Goal: Transaction & Acquisition: Purchase product/service

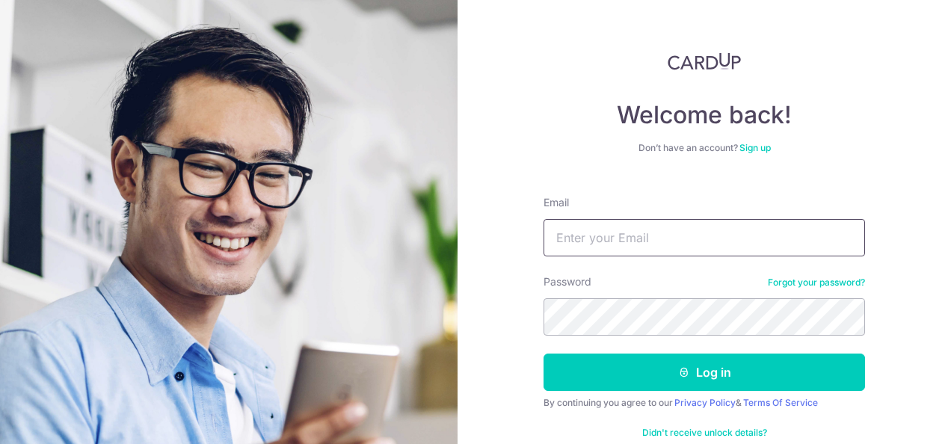
click at [703, 235] on input "Email" at bounding box center [705, 237] width 322 height 37
type input "wongszechin@gmail.com"
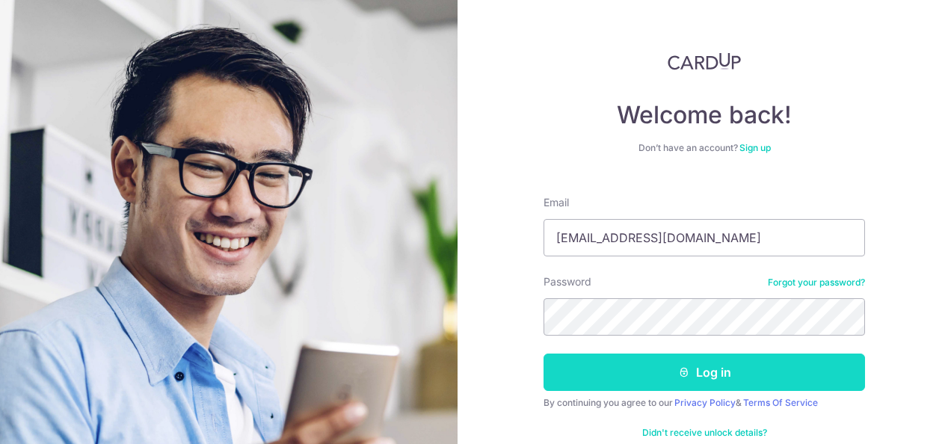
click at [661, 367] on button "Log in" at bounding box center [705, 372] width 322 height 37
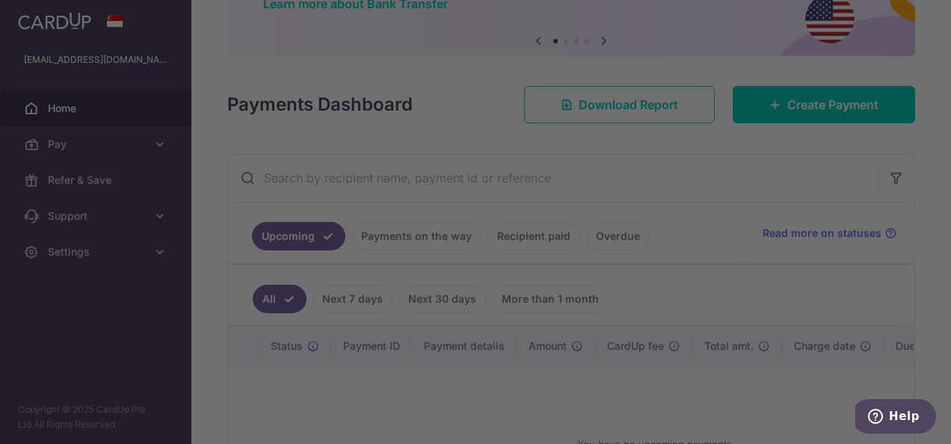
scroll to position [168, 0]
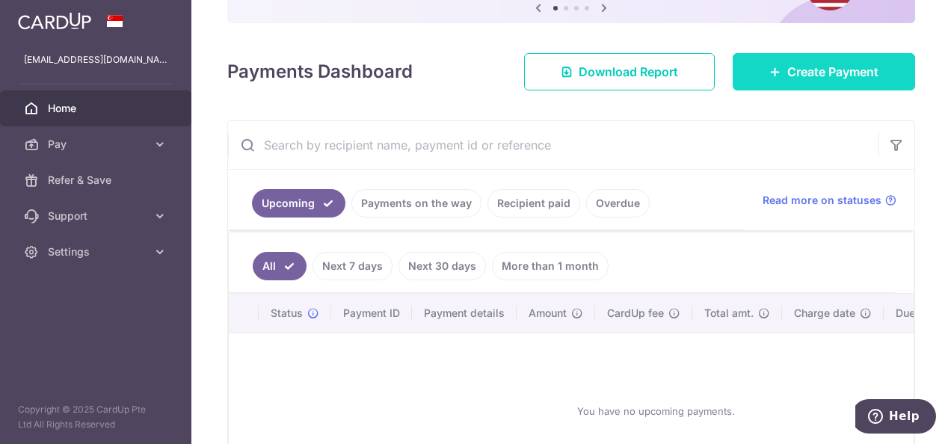
click at [802, 63] on span "Create Payment" at bounding box center [833, 72] width 91 height 18
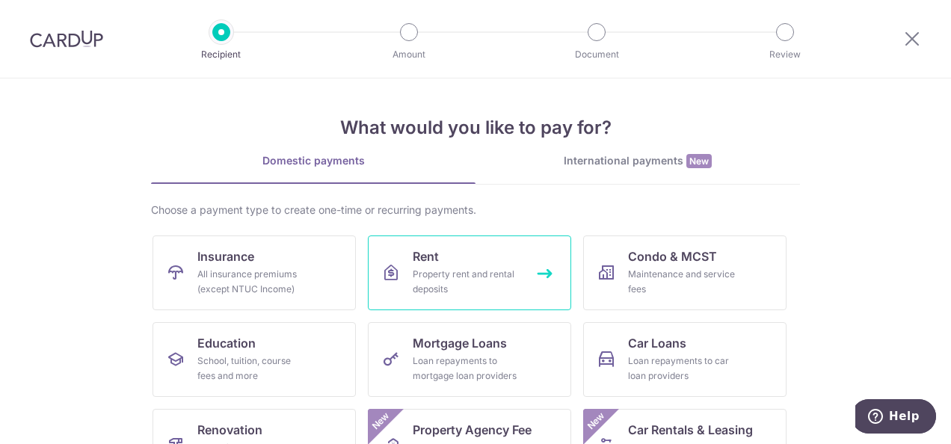
click at [503, 269] on div "Property rent and rental deposits" at bounding box center [467, 282] width 108 height 30
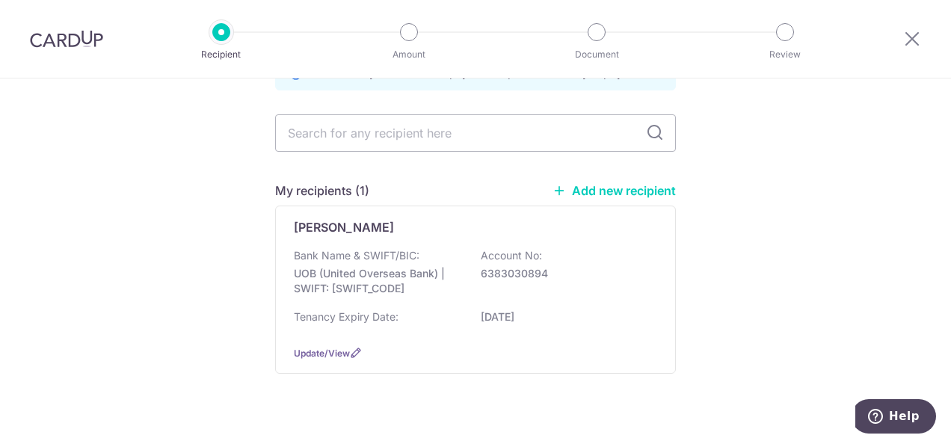
scroll to position [114, 0]
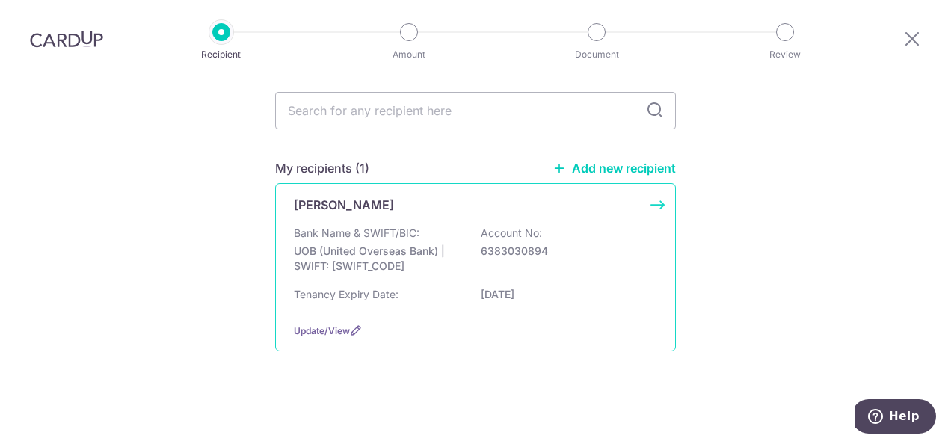
click at [411, 259] on p "UOB (United Overseas Bank) | SWIFT: [SWIFT_CODE]" at bounding box center [378, 259] width 168 height 30
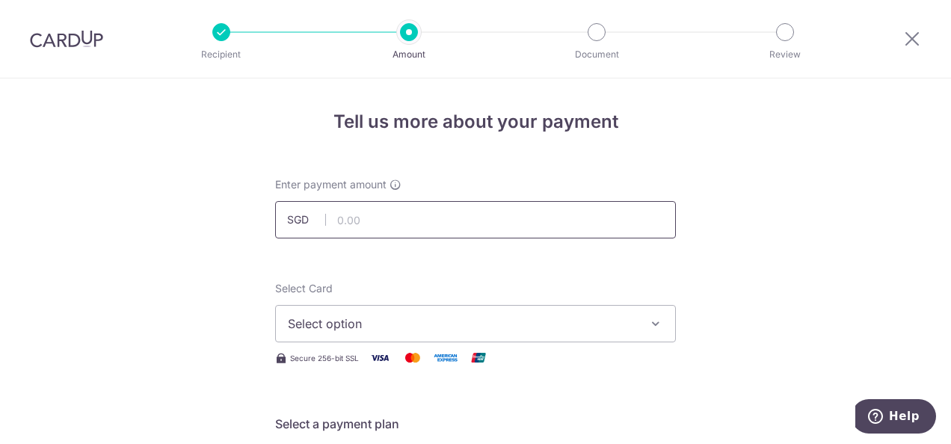
click at [454, 219] on input "text" at bounding box center [475, 219] width 401 height 37
type input "5,800.00"
click at [649, 322] on icon "button" at bounding box center [656, 323] width 15 height 15
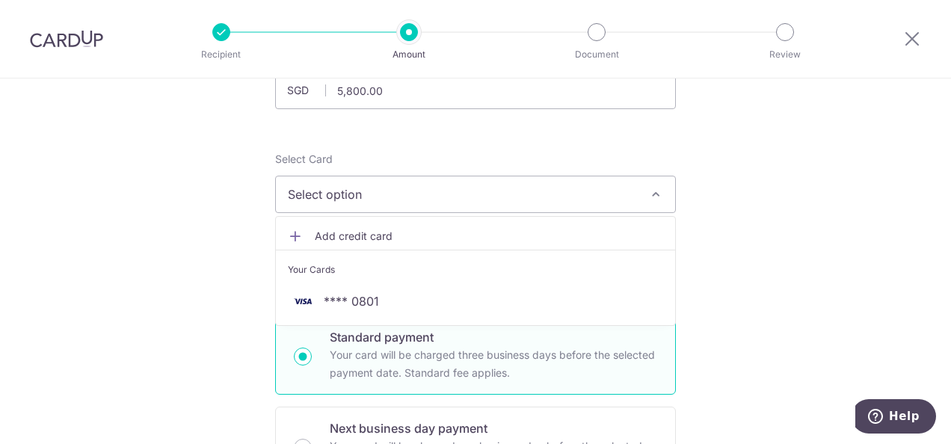
scroll to position [133, 0]
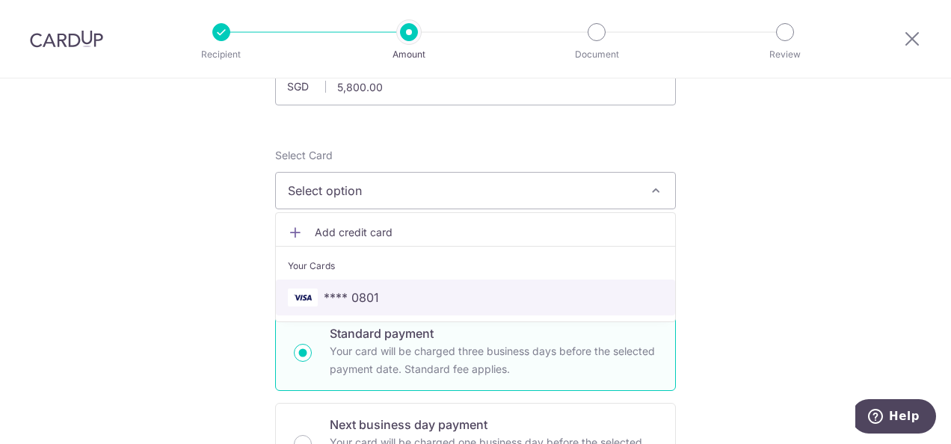
click at [367, 297] on span "**** 0801" at bounding box center [351, 298] width 55 height 18
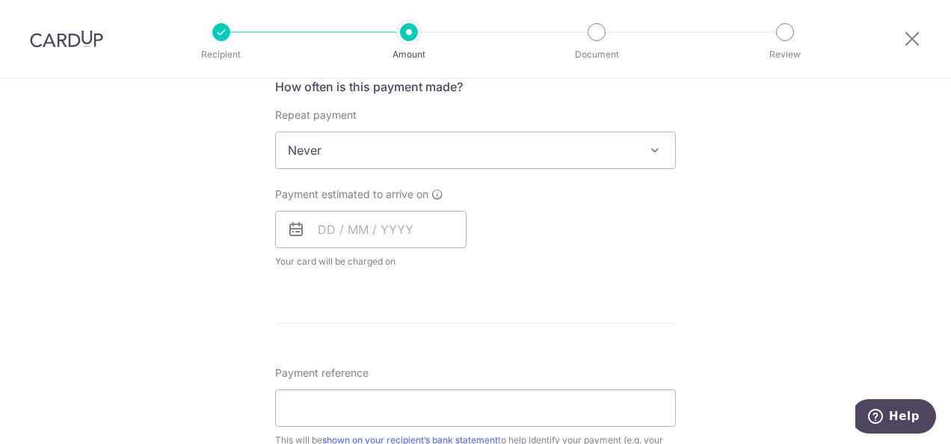
scroll to position [511, 0]
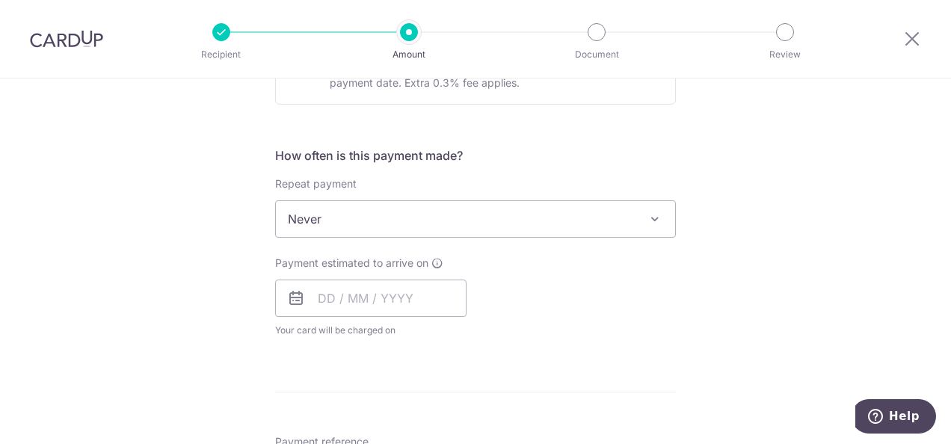
click at [651, 215] on span at bounding box center [655, 219] width 18 height 18
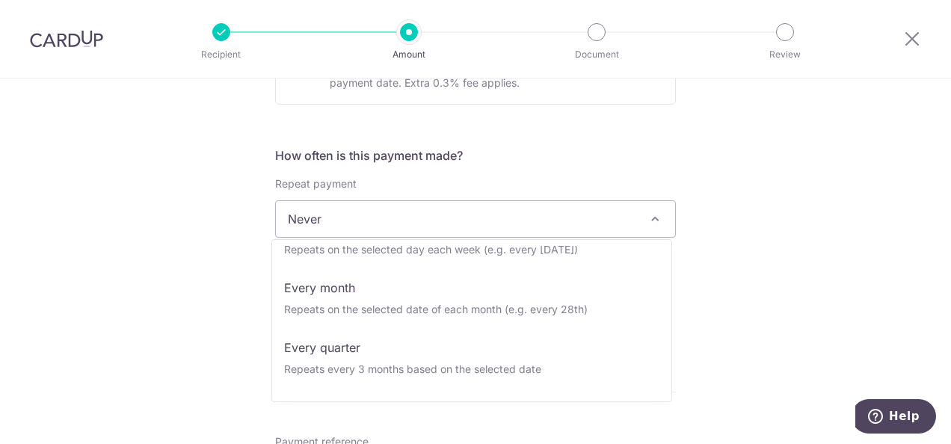
scroll to position [94, 0]
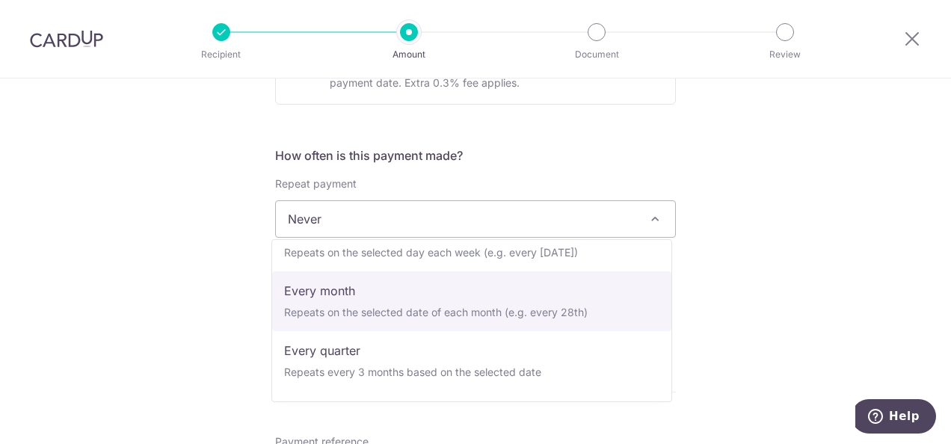
select select "3"
type input "[DATE]"
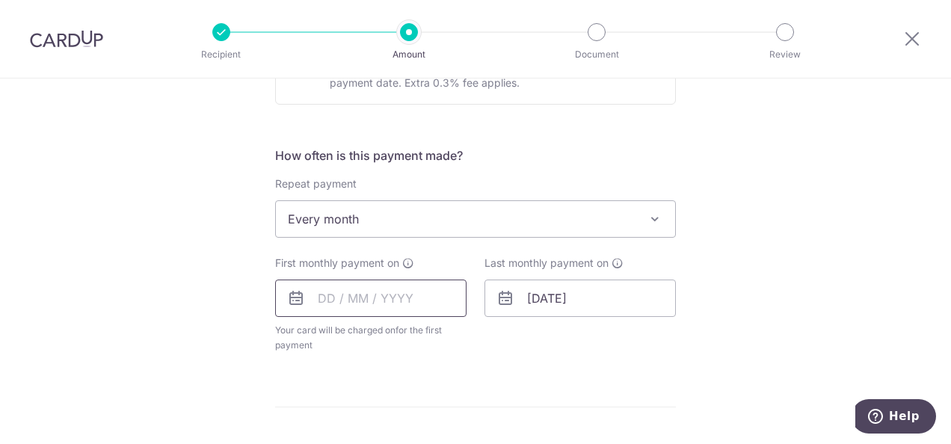
click at [385, 294] on input "text" at bounding box center [370, 298] width 191 height 37
click at [486, 338] on link "Next" at bounding box center [487, 339] width 18 height 18
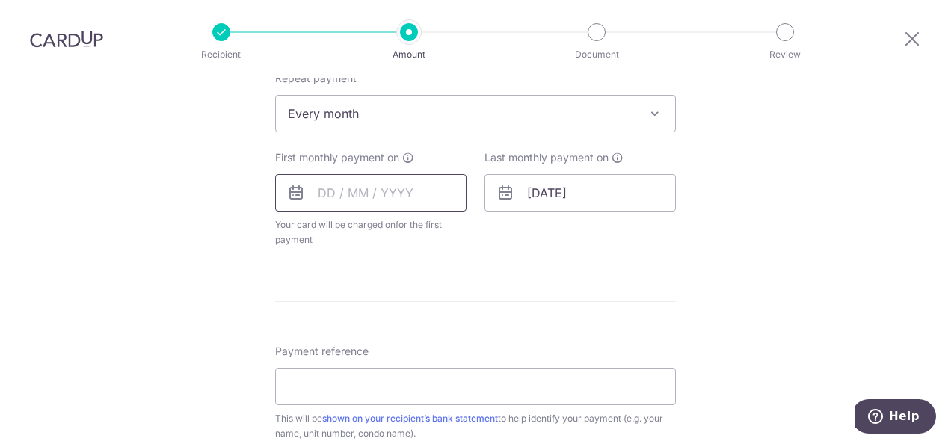
scroll to position [628, 0]
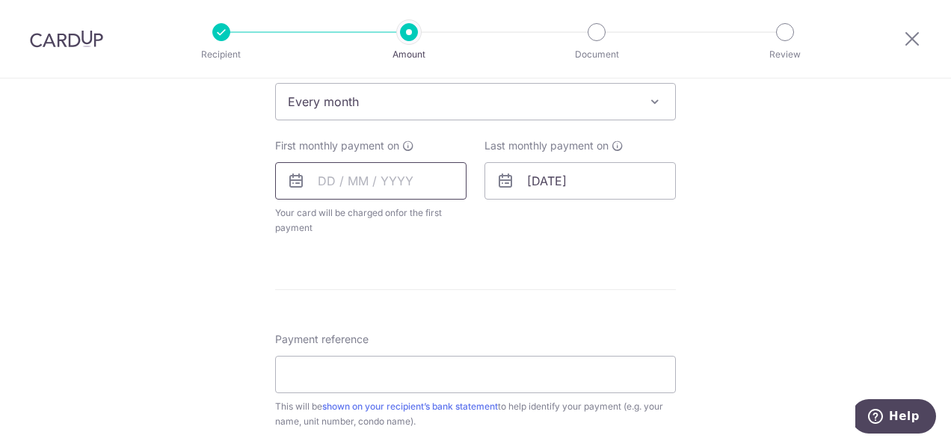
click at [384, 178] on input "text" at bounding box center [370, 180] width 191 height 37
click at [354, 175] on input "text" at bounding box center [370, 180] width 191 height 37
click at [368, 180] on input "text" at bounding box center [370, 180] width 191 height 37
type input "[DATE]"
click at [788, 163] on div "Tell us more about your payment Enter payment amount SGD 5,800.00 5800.00 Selec…" at bounding box center [475, 134] width 951 height 1368
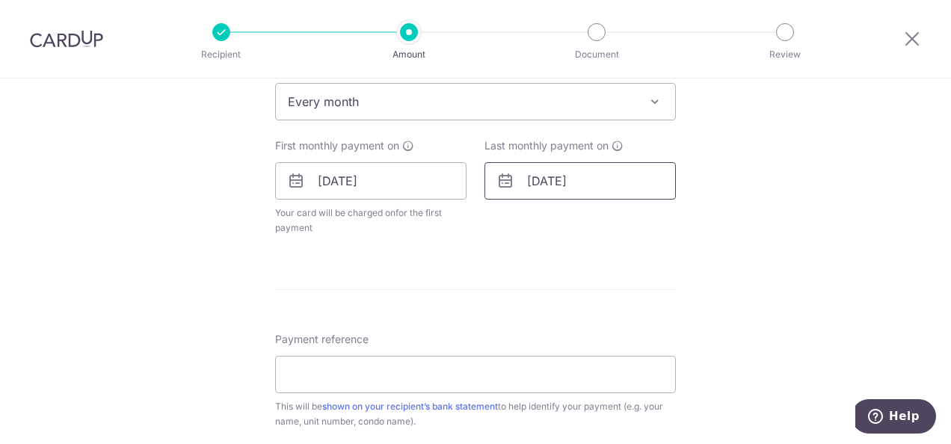
click at [555, 179] on input "09/04/2026" at bounding box center [580, 180] width 191 height 37
click at [530, 181] on input "09/04/2026" at bounding box center [580, 180] width 191 height 37
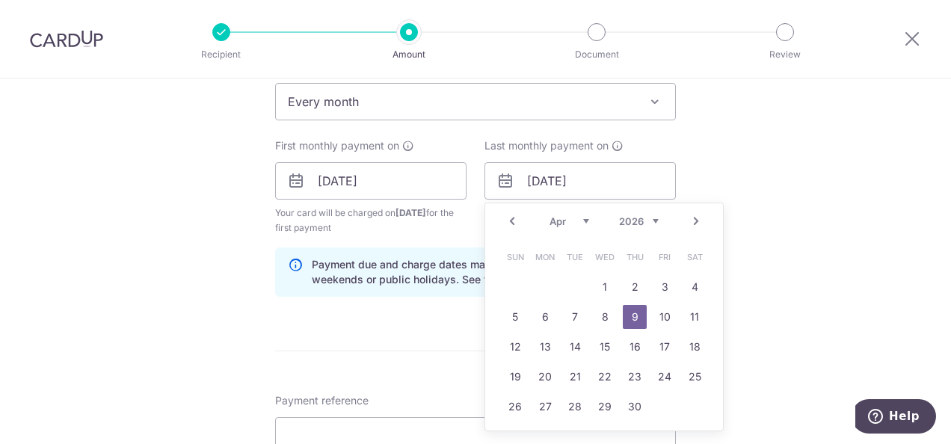
click at [509, 221] on link "Prev" at bounding box center [512, 221] width 18 height 18
click at [510, 221] on link "Prev" at bounding box center [512, 221] width 18 height 18
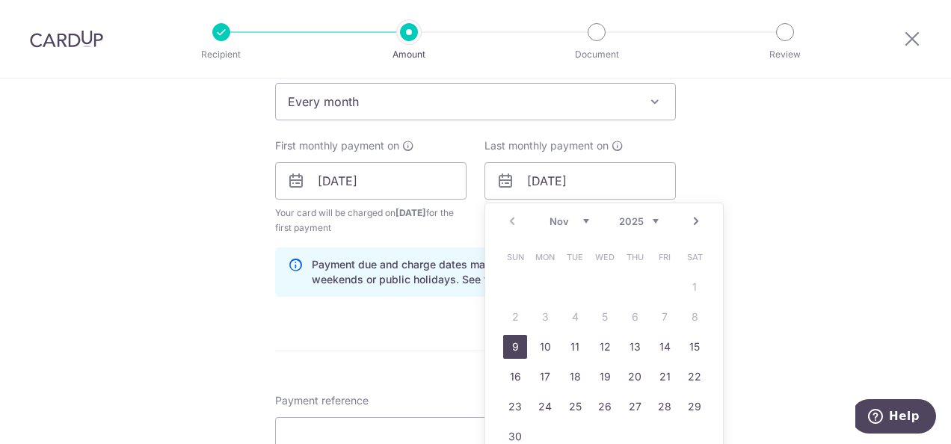
click at [510, 221] on div "Prev Next Nov Dec 2025 2026 2027 2028 2029 2030 2031 2032 2033 2034 2035" at bounding box center [604, 221] width 238 height 36
click at [690, 218] on link "Next" at bounding box center [696, 221] width 18 height 18
click at [576, 314] on link "9" at bounding box center [575, 317] width 24 height 24
type input "09/12/2025"
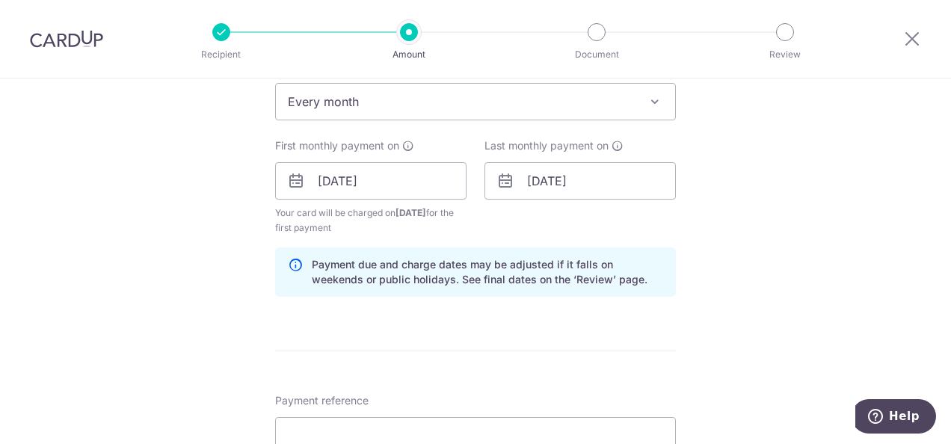
click at [773, 174] on div "Tell us more about your payment Enter payment amount SGD 5,800.00 5800.00 Selec…" at bounding box center [475, 164] width 951 height 1429
click at [398, 181] on input "09/11/2025" at bounding box center [370, 180] width 191 height 37
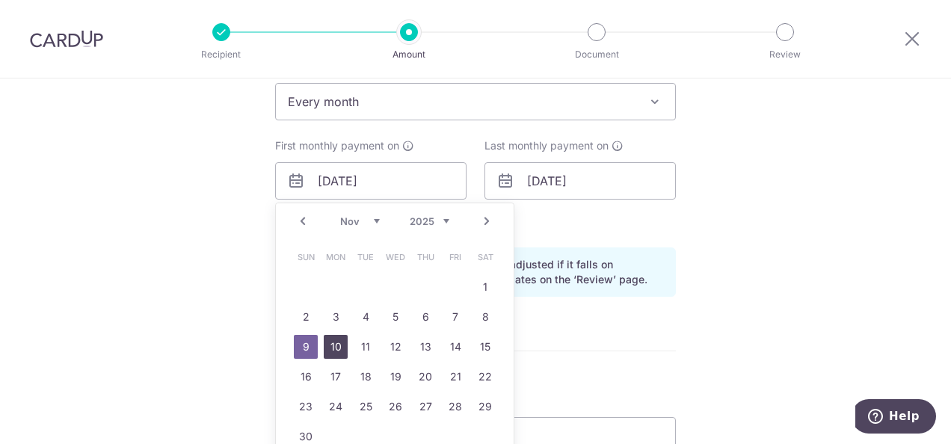
click at [335, 344] on link "10" at bounding box center [336, 347] width 24 height 24
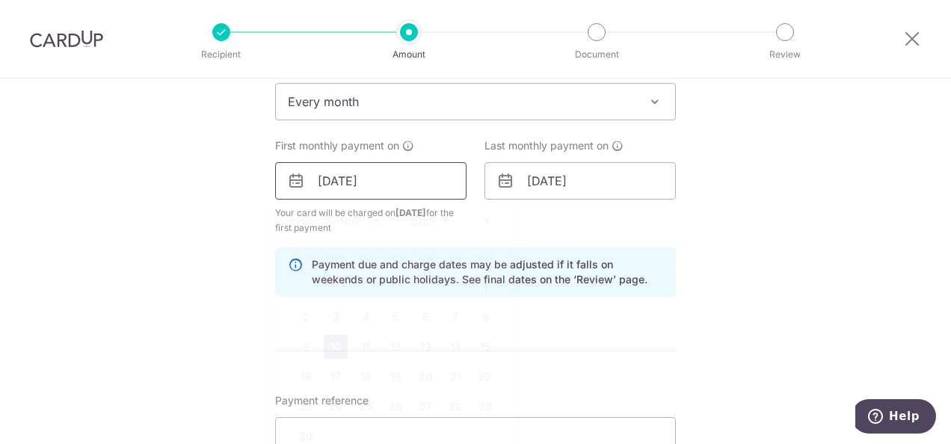
click at [390, 182] on input "10/11/2025" at bounding box center [370, 180] width 191 height 37
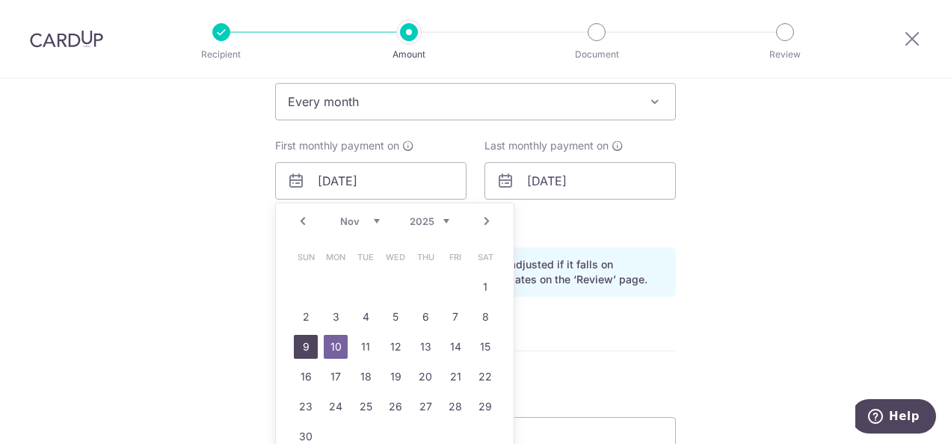
click at [302, 346] on link "9" at bounding box center [306, 347] width 24 height 24
type input "09/11/2025"
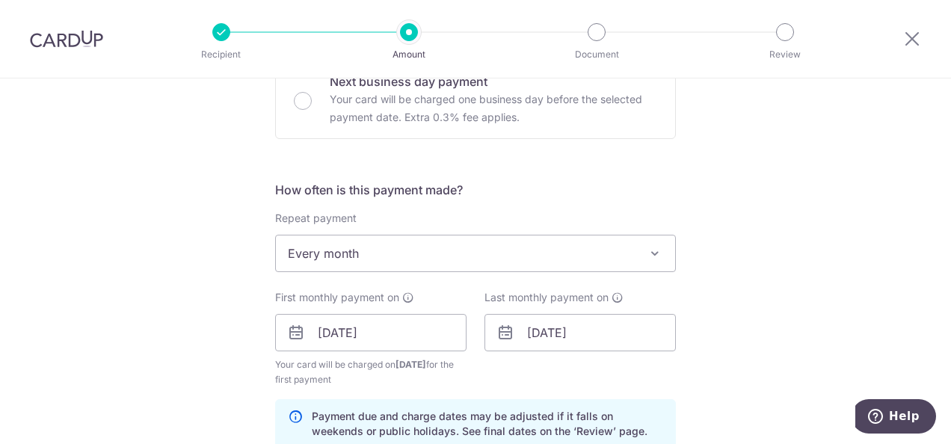
scroll to position [0, 0]
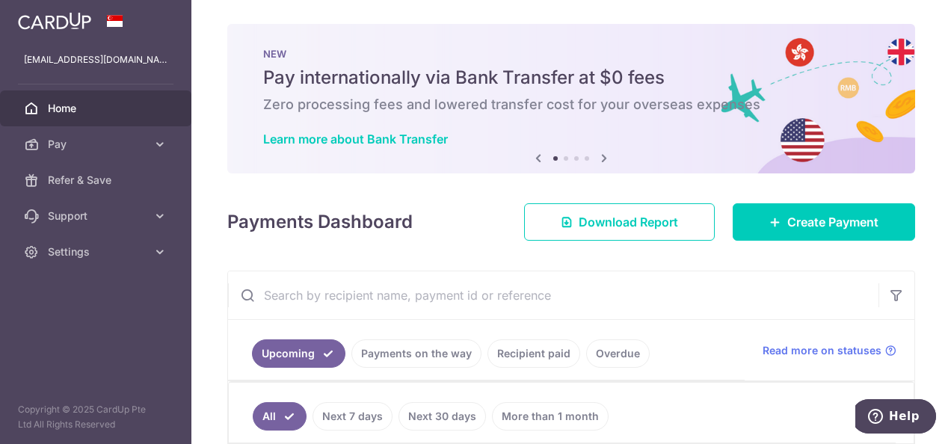
click at [541, 355] on link "Recipient paid" at bounding box center [534, 354] width 93 height 28
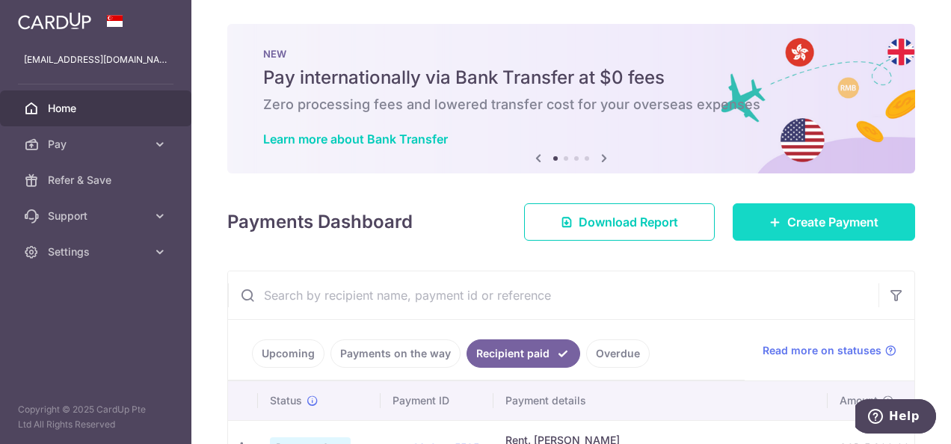
click at [803, 210] on link "Create Payment" at bounding box center [824, 221] width 183 height 37
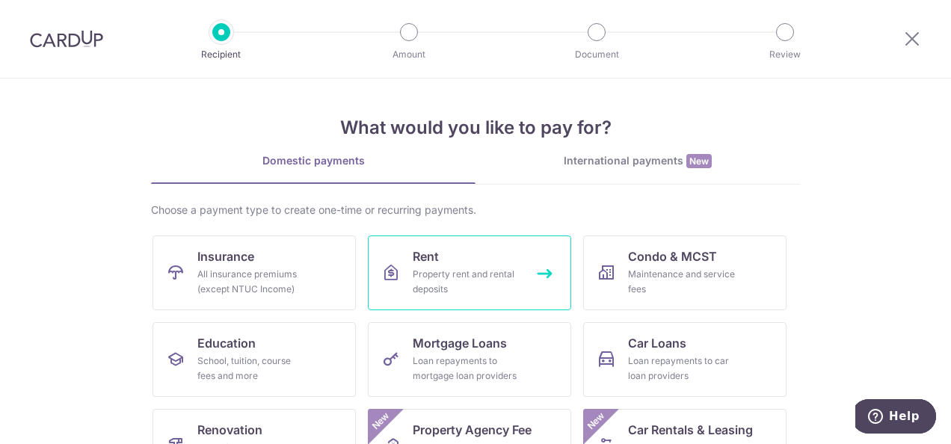
click at [506, 280] on div "Property rent and rental deposits" at bounding box center [467, 282] width 108 height 30
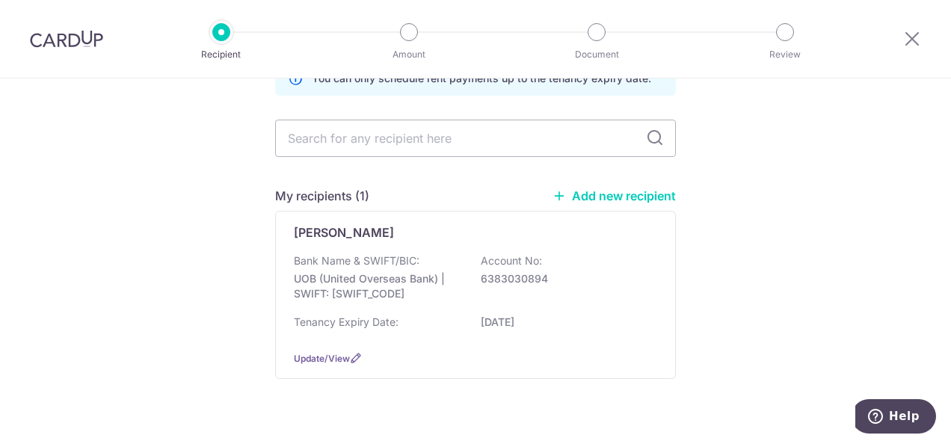
scroll to position [90, 0]
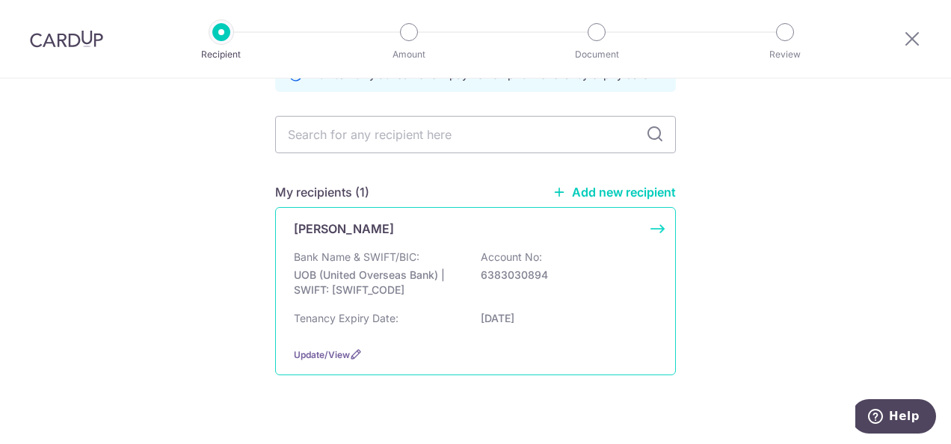
click at [391, 250] on p "Bank Name & SWIFT/BIC:" at bounding box center [357, 257] width 126 height 15
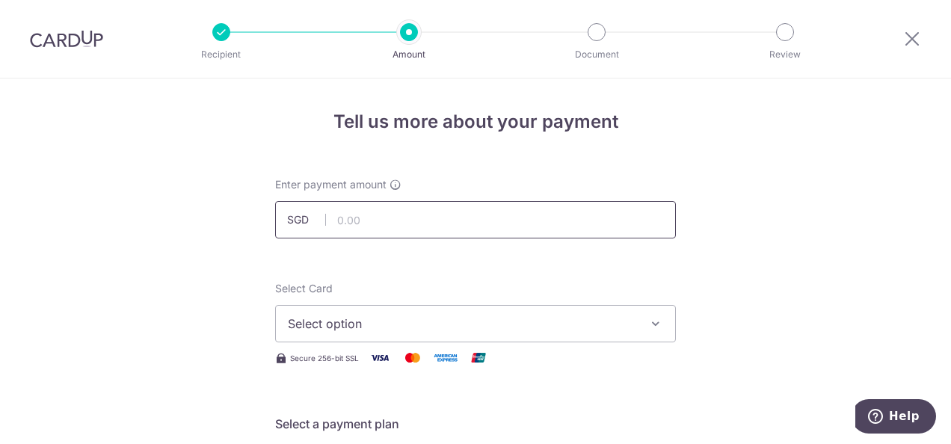
click at [465, 218] on input "text" at bounding box center [475, 219] width 401 height 37
type input "5,800.00"
click at [649, 323] on icon "button" at bounding box center [656, 323] width 15 height 15
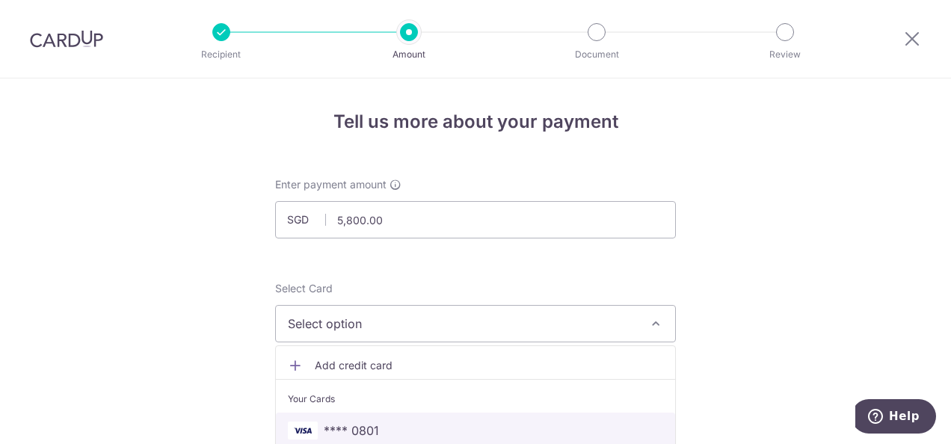
click at [374, 429] on span "**** 0801" at bounding box center [351, 431] width 55 height 18
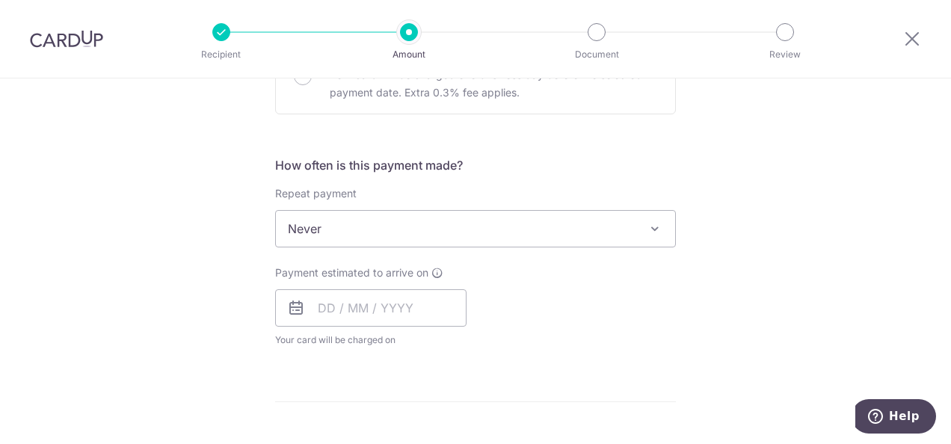
scroll to position [517, 0]
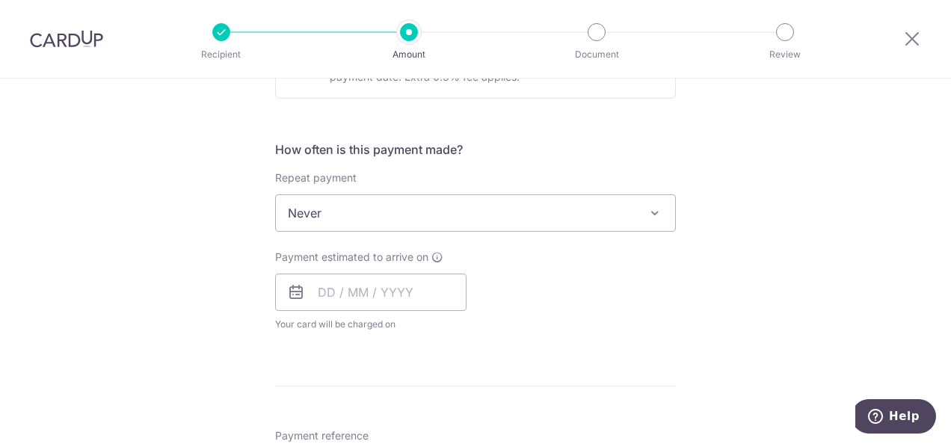
click at [646, 212] on span at bounding box center [655, 213] width 18 height 18
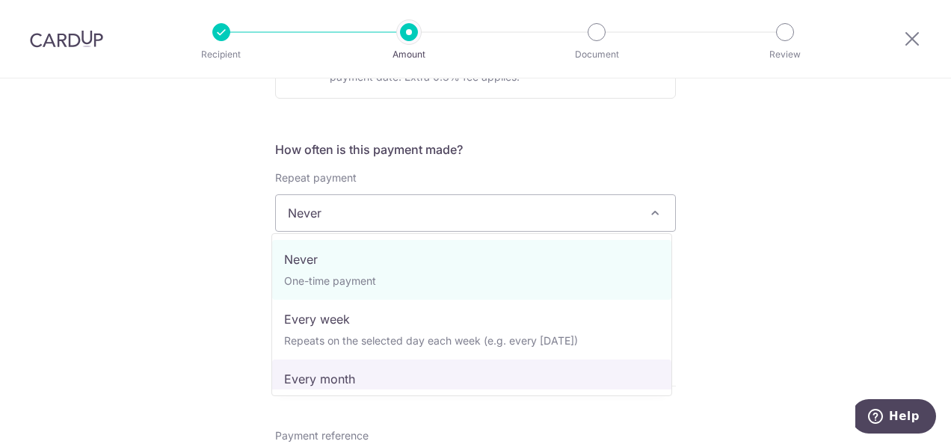
select select "3"
type input "09/04/2026"
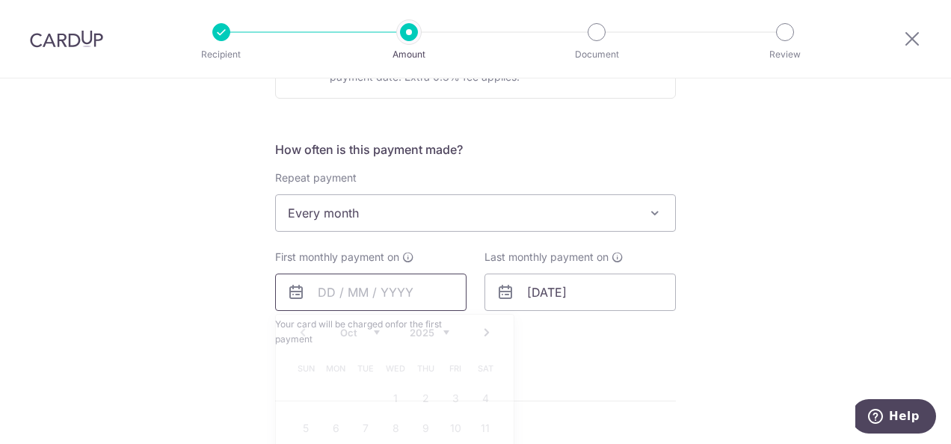
click at [400, 295] on input "text" at bounding box center [370, 292] width 191 height 37
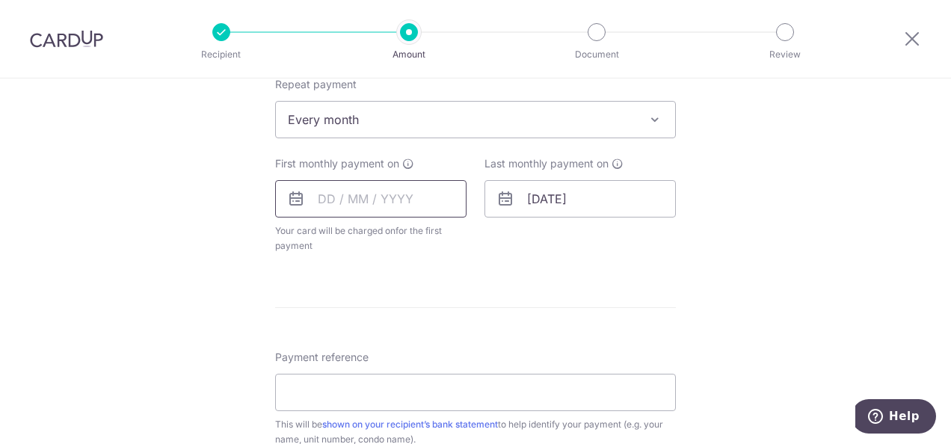
scroll to position [662, 0]
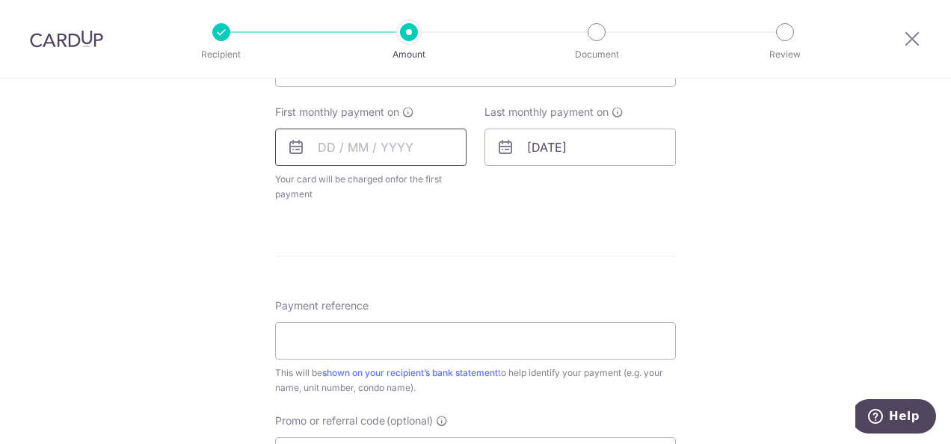
click at [371, 136] on input "text" at bounding box center [370, 147] width 191 height 37
click at [384, 144] on input "text" at bounding box center [370, 147] width 191 height 37
type input "[DATE]"
click at [760, 119] on div "Tell us more about your payment Enter payment amount SGD 5,800.00 5800.00 Selec…" at bounding box center [475, 101] width 951 height 1368
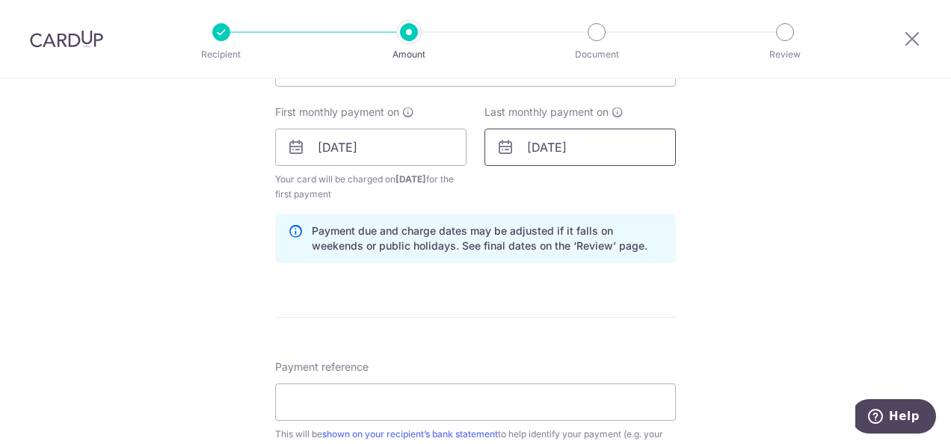
click at [562, 148] on input "09/04/2026" at bounding box center [580, 147] width 191 height 37
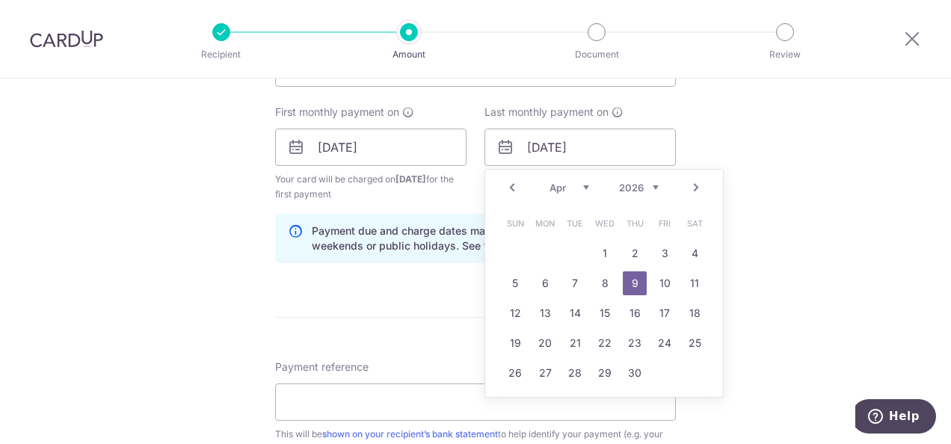
click at [510, 189] on link "Prev" at bounding box center [512, 188] width 18 height 18
click at [571, 280] on link "9" at bounding box center [575, 284] width 24 height 24
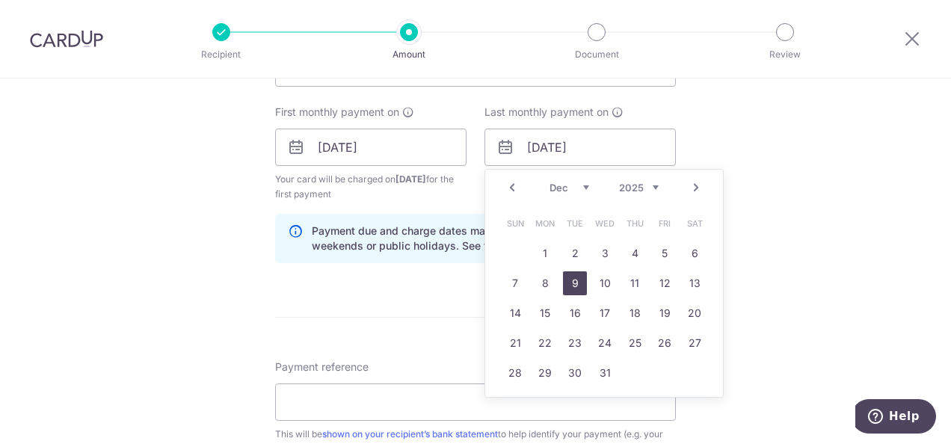
type input "09/12/2025"
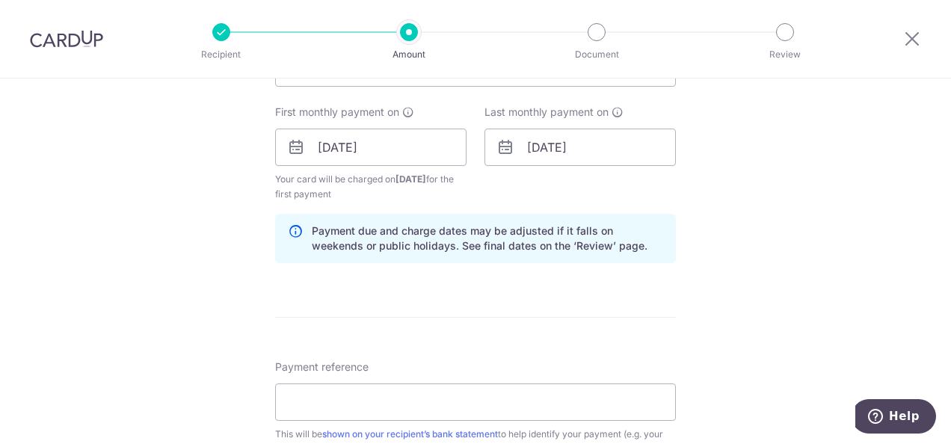
click at [745, 176] on div "Tell us more about your payment Enter payment amount SGD 5,800.00 5800.00 Selec…" at bounding box center [475, 131] width 951 height 1429
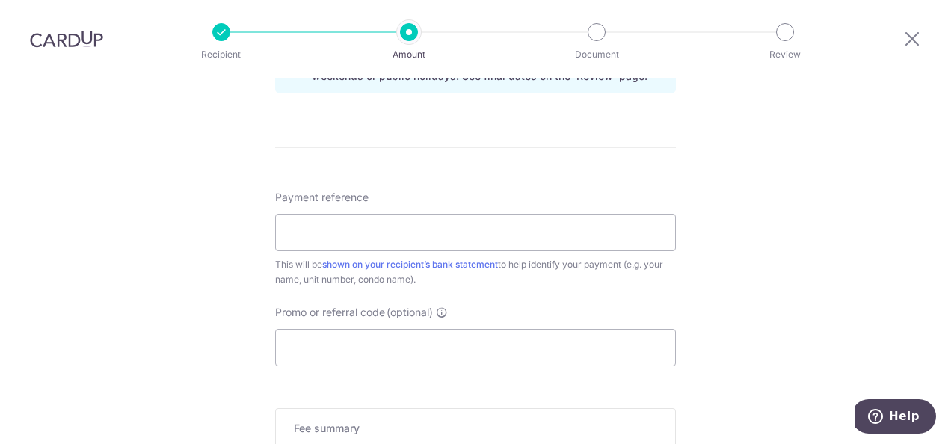
scroll to position [853, 0]
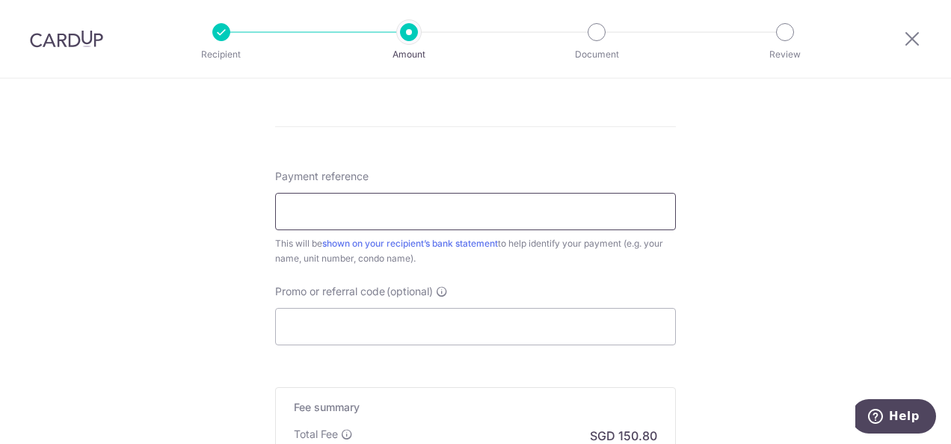
click at [318, 209] on input "Payment reference" at bounding box center [475, 211] width 401 height 37
type input "A"
type input "11 Amber"
click at [399, 319] on input "Promo or referral code (optional)" at bounding box center [475, 326] width 401 height 37
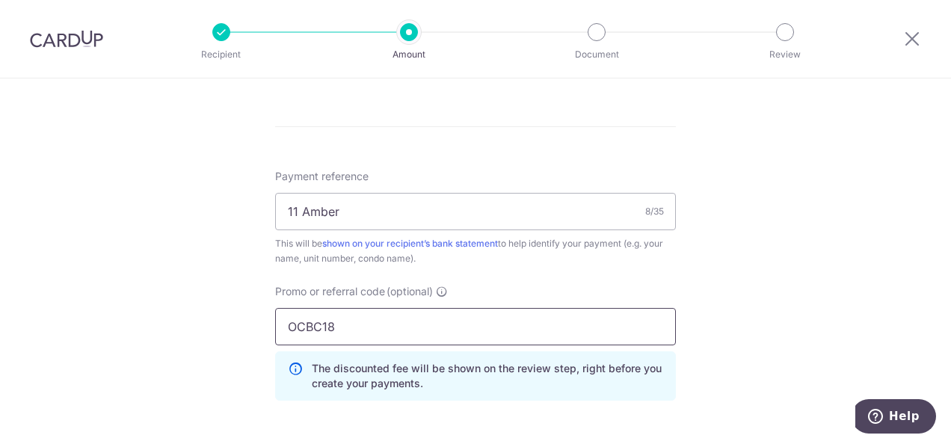
type input "OCBC18"
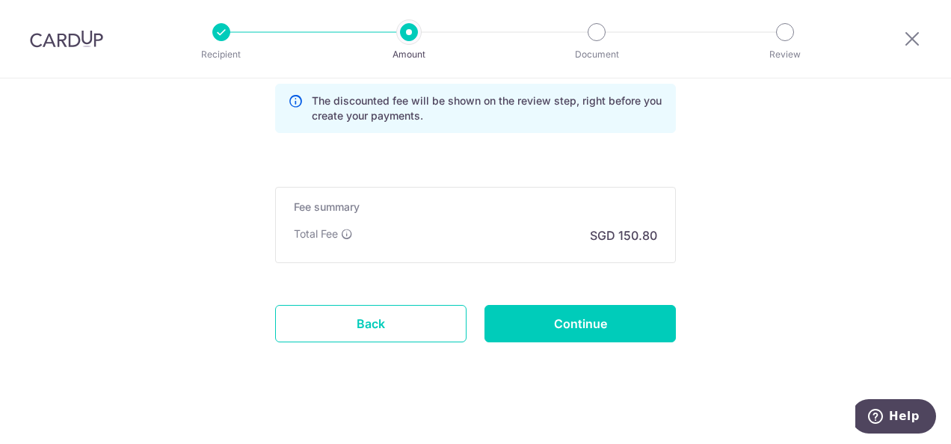
scroll to position [1126, 0]
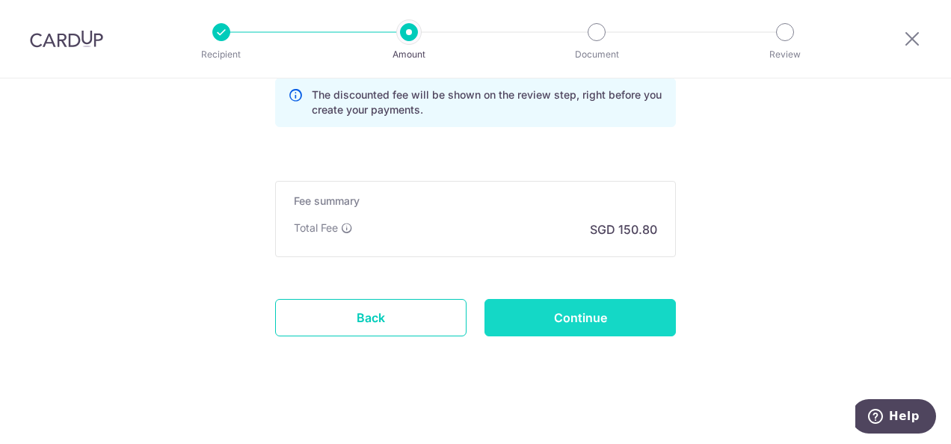
click at [551, 324] on input "Continue" at bounding box center [580, 317] width 191 height 37
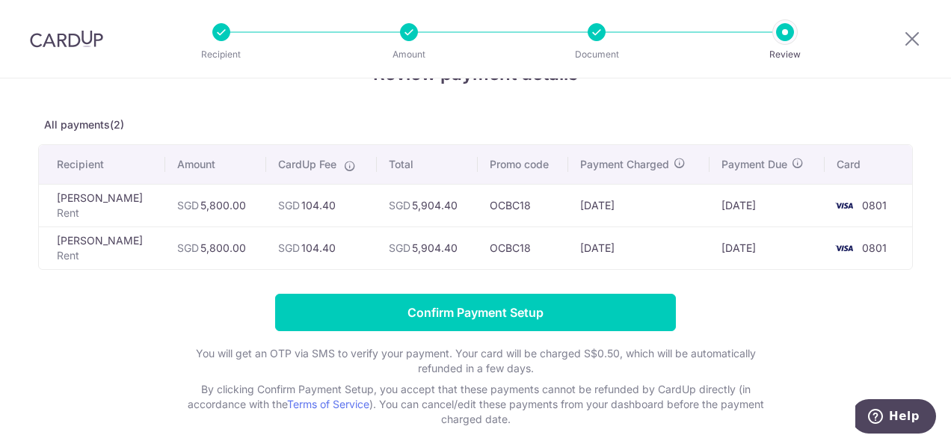
scroll to position [37, 0]
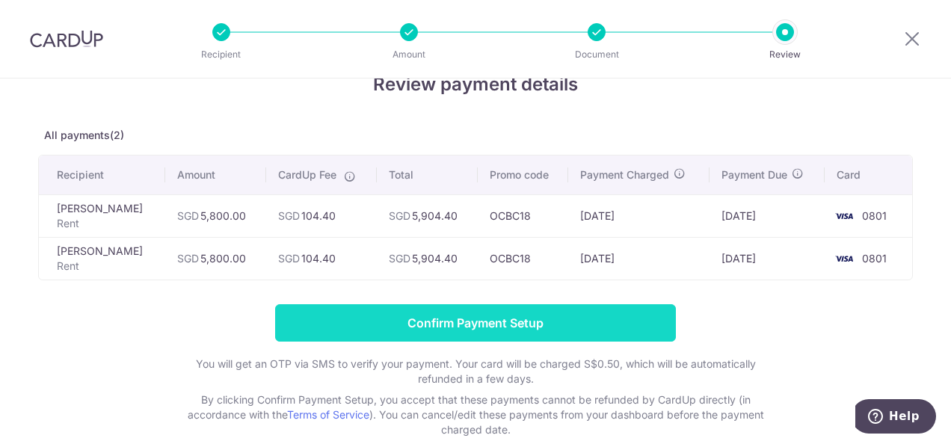
click at [587, 329] on input "Confirm Payment Setup" at bounding box center [475, 322] width 401 height 37
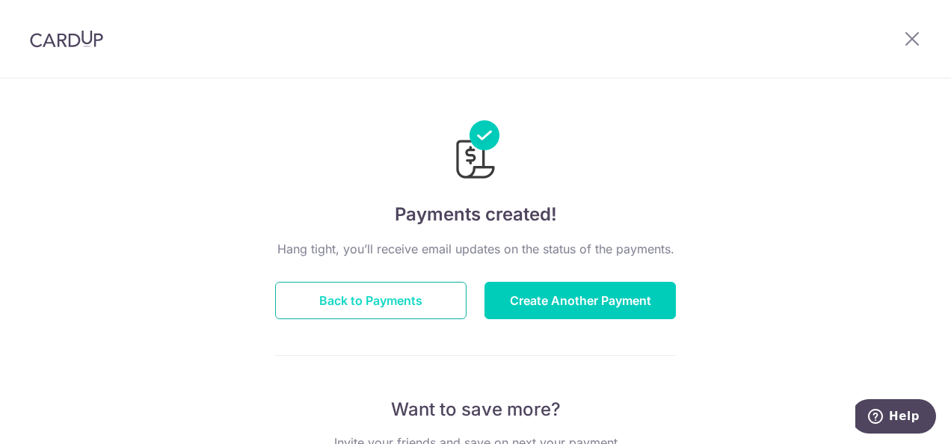
click at [414, 305] on button "Back to Payments" at bounding box center [370, 300] width 191 height 37
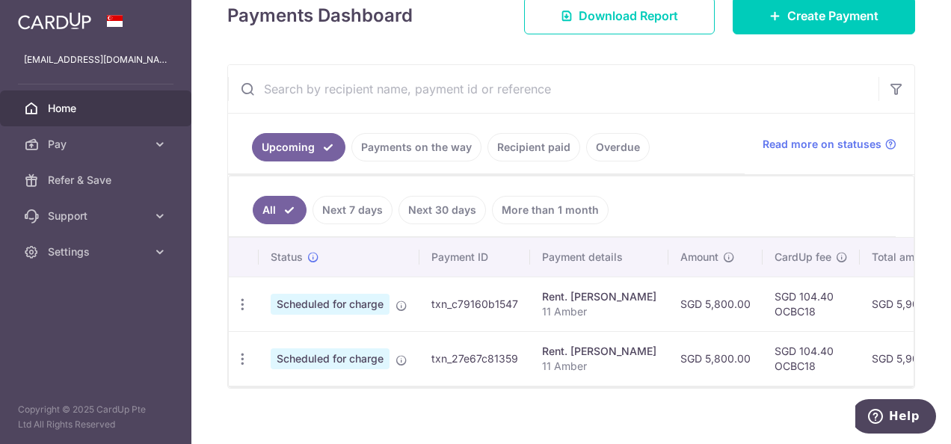
click at [120, 113] on span "Home" at bounding box center [97, 108] width 99 height 15
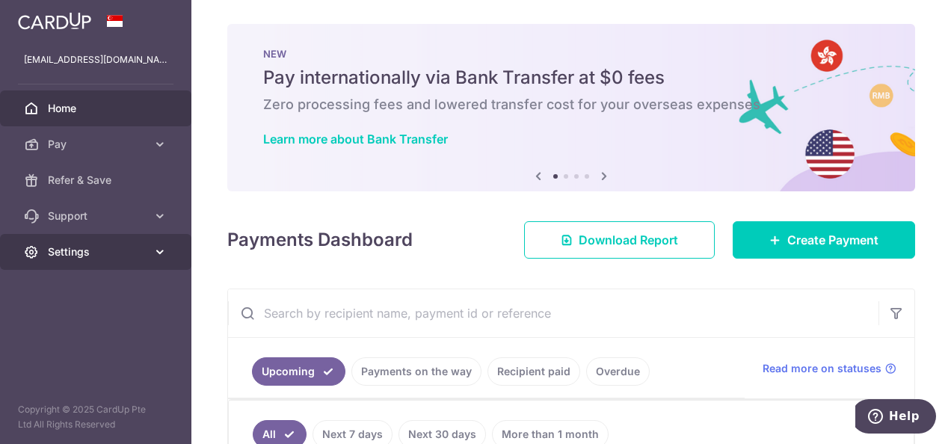
click at [157, 254] on icon at bounding box center [160, 252] width 15 height 15
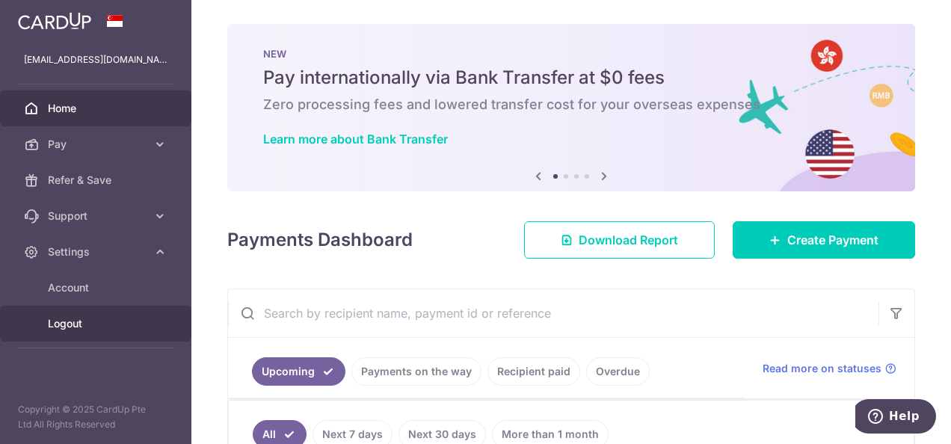
click at [78, 320] on span "Logout" at bounding box center [97, 323] width 99 height 15
